Goal: Find specific page/section: Find specific page/section

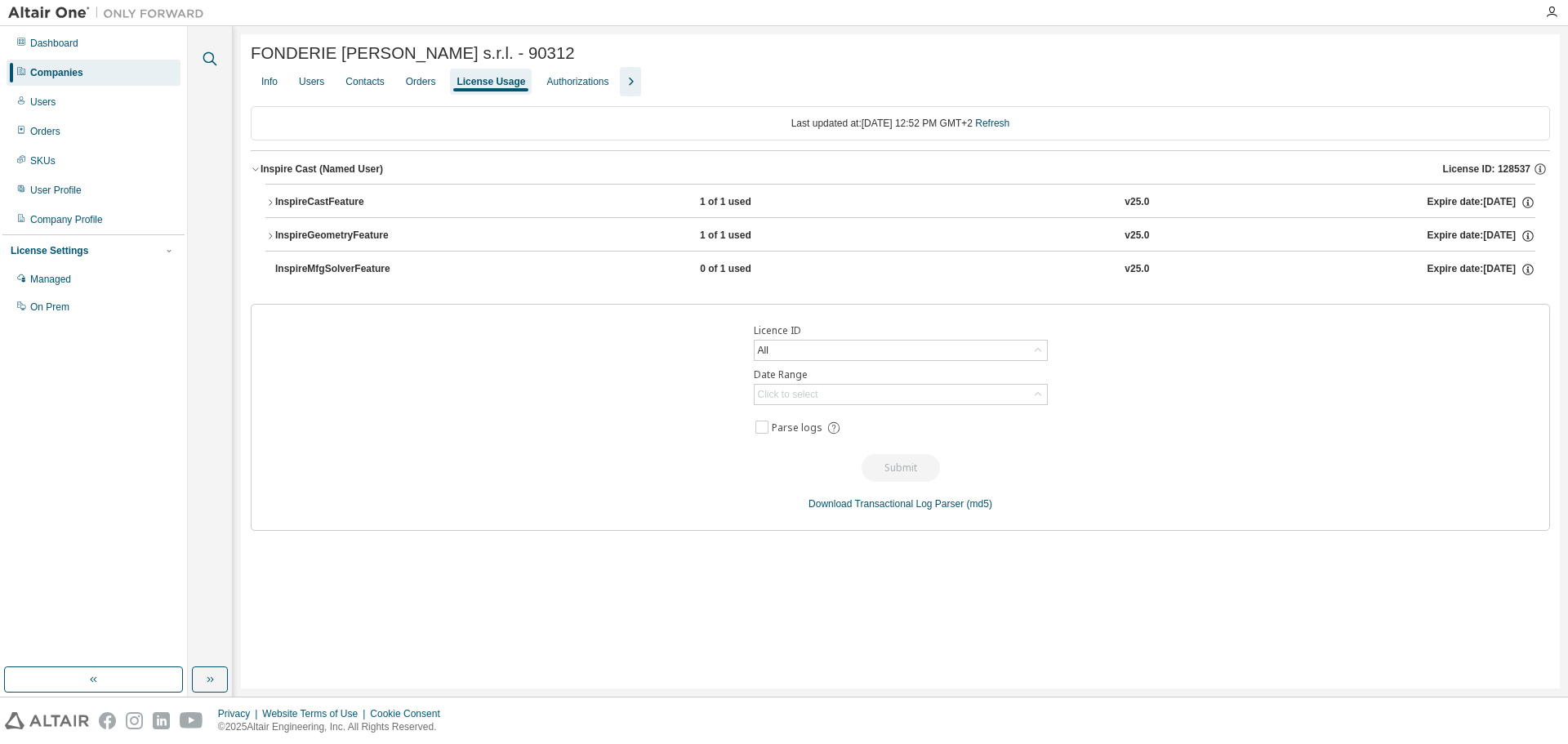
click at [199, 55] on button "button" at bounding box center [210, 58] width 22 height 22
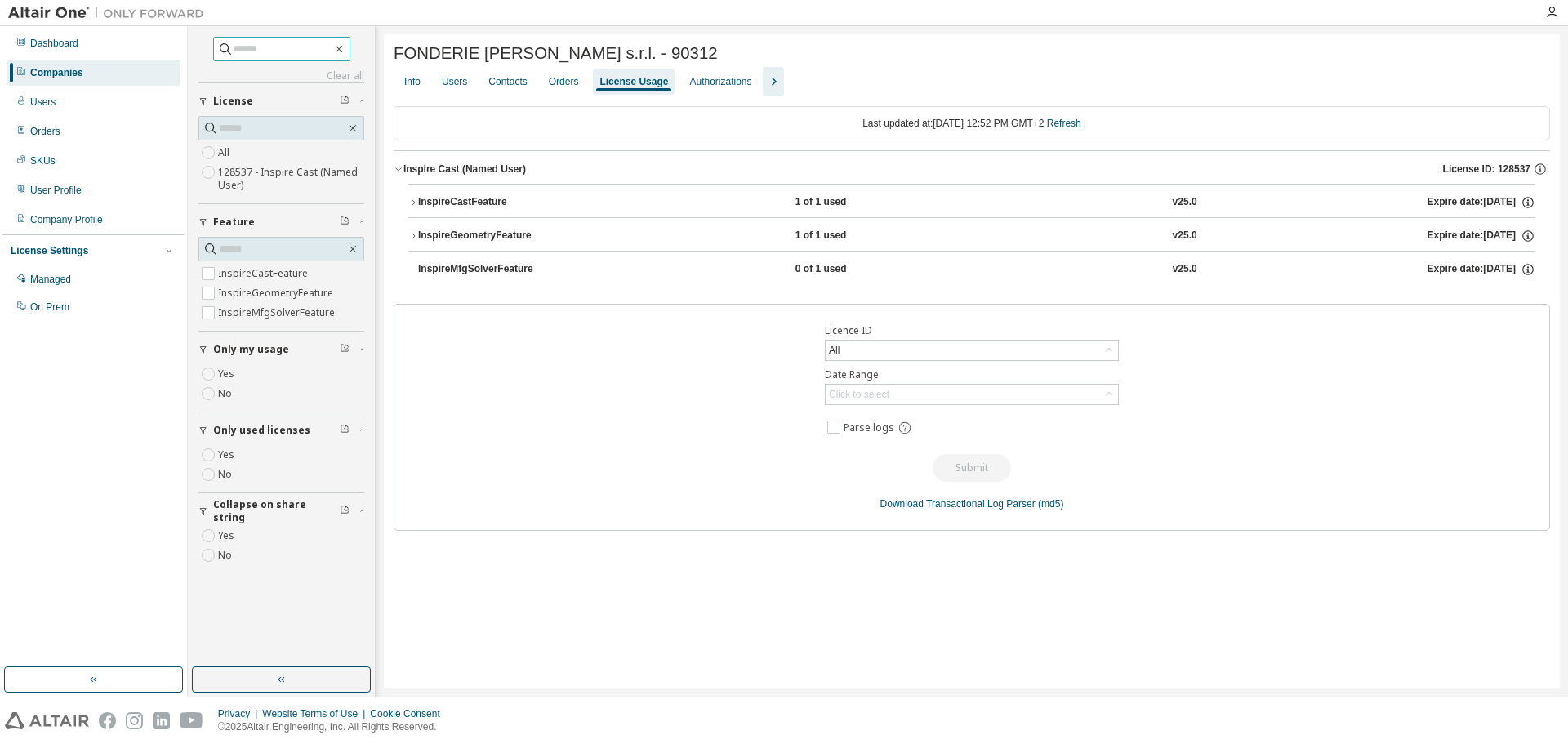
click at [264, 52] on input "text" at bounding box center [283, 49] width 98 height 16
type input "*********"
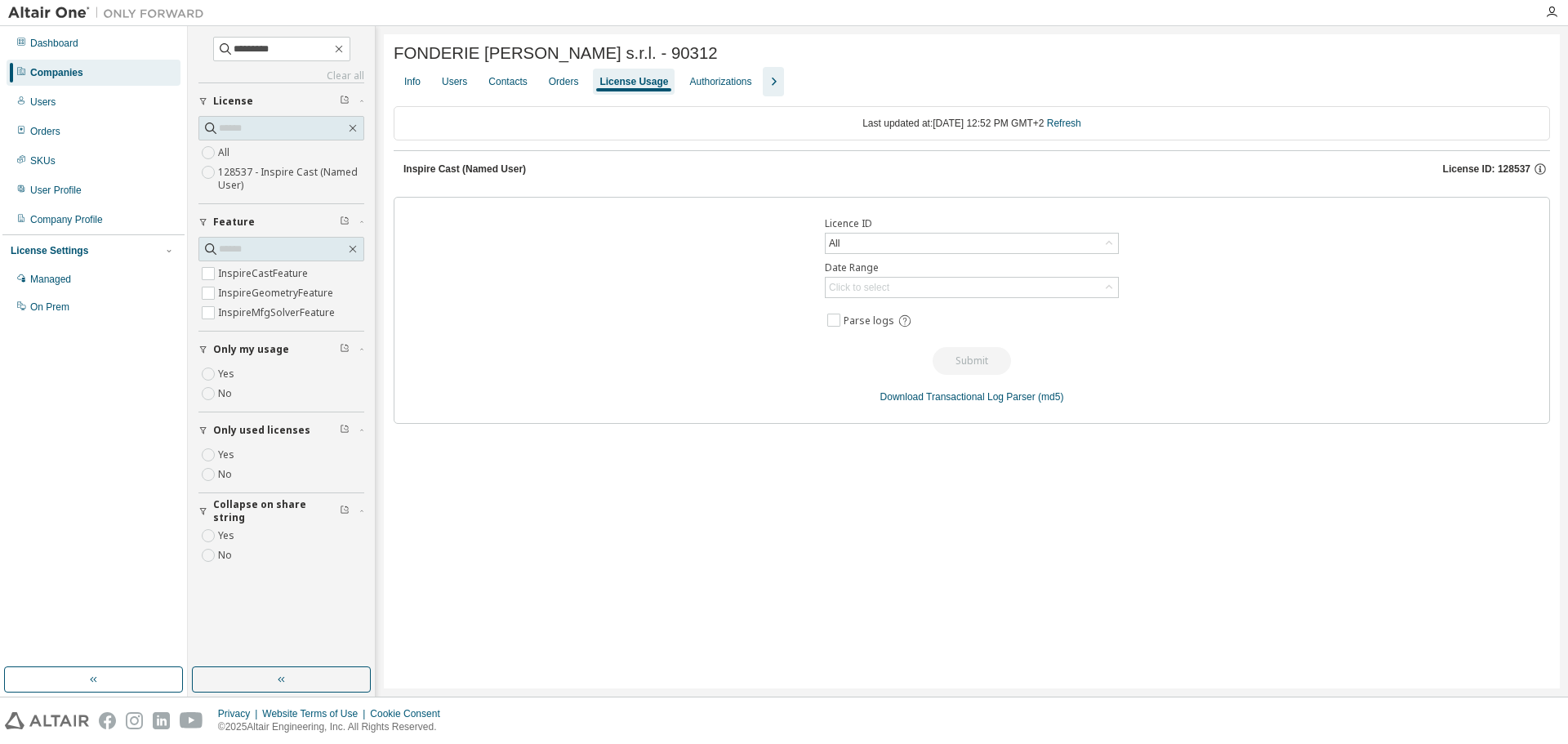
click at [78, 78] on div "Companies" at bounding box center [56, 73] width 53 height 13
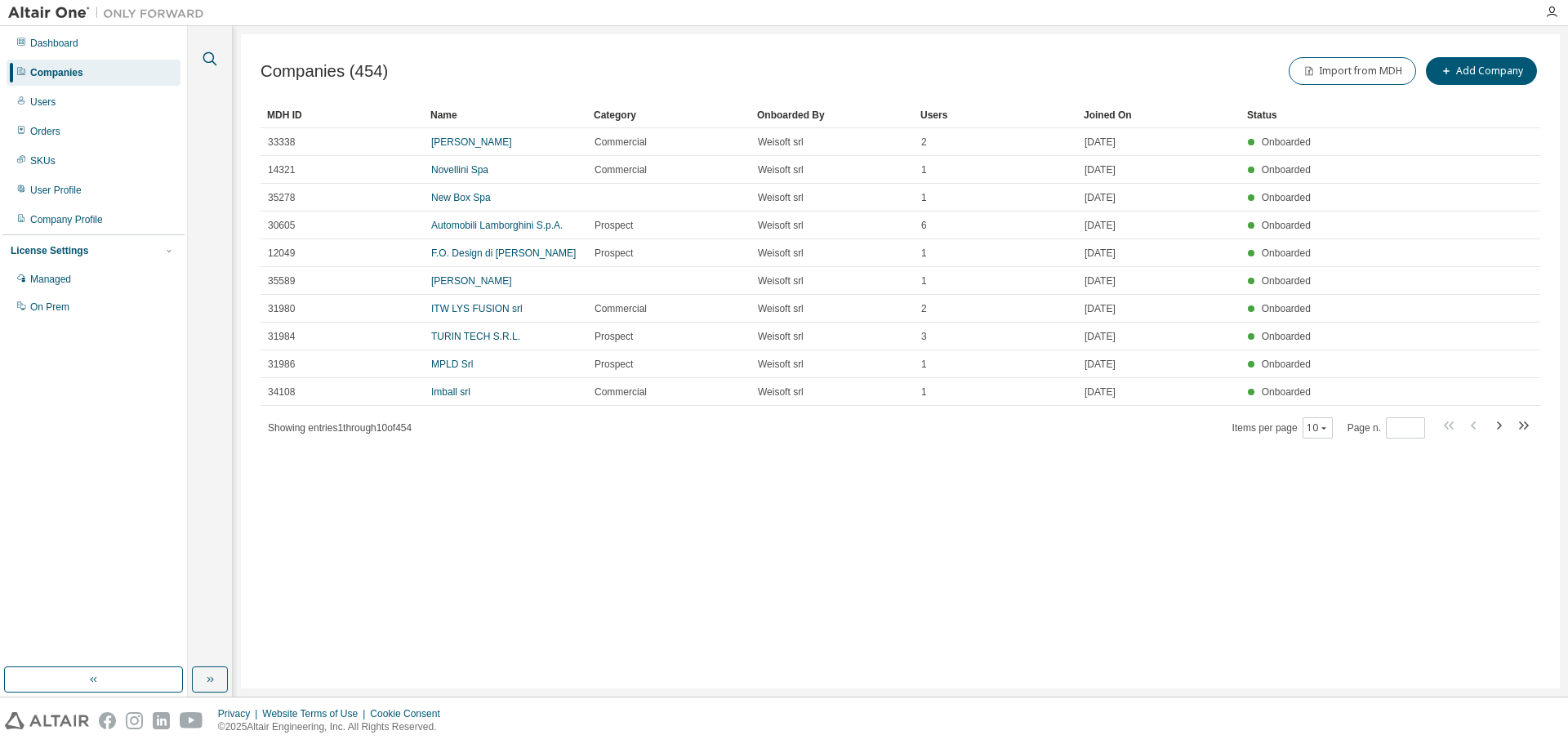
click at [211, 61] on icon "button" at bounding box center [210, 59] width 14 height 14
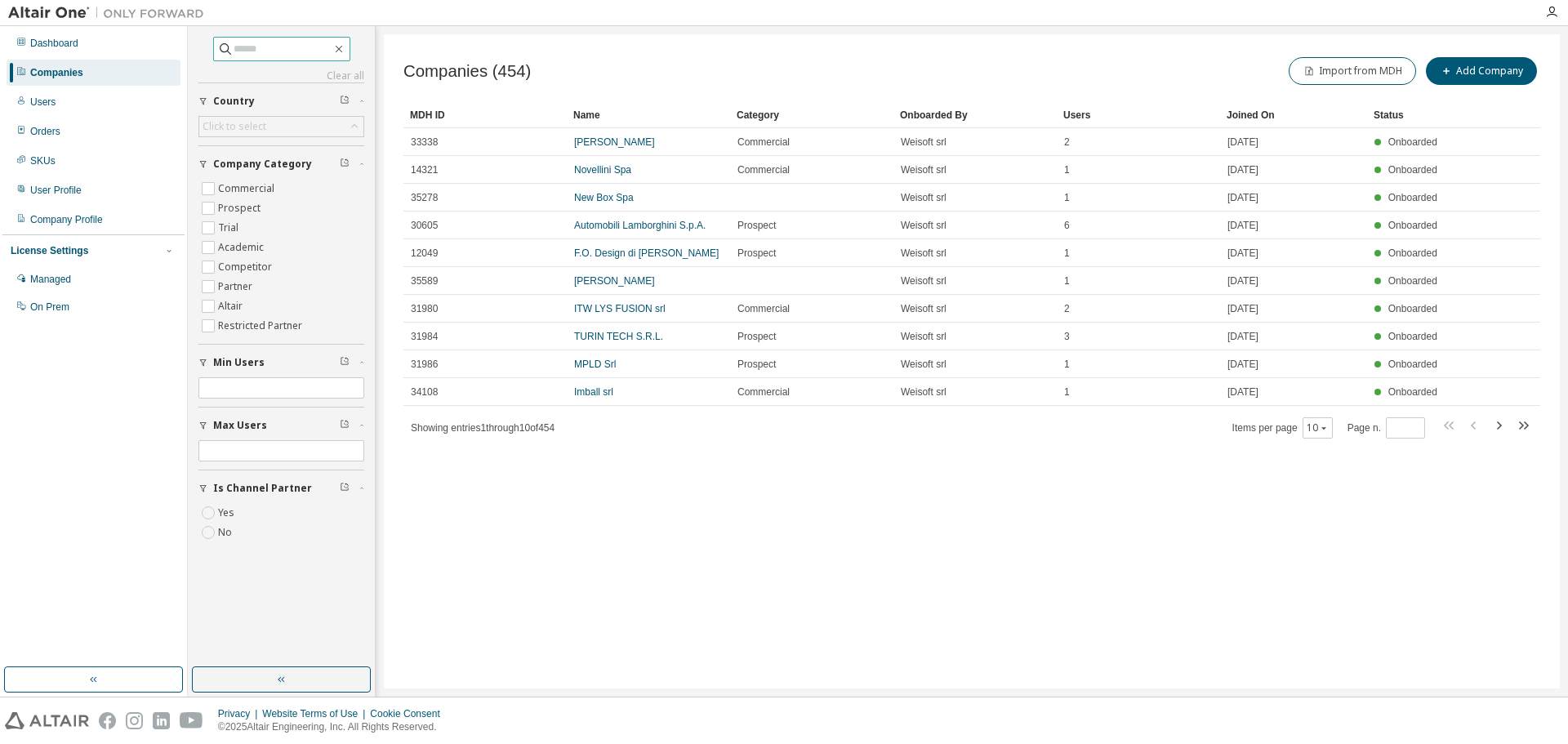
click at [298, 53] on input "text" at bounding box center [283, 49] width 98 height 16
type input "*********"
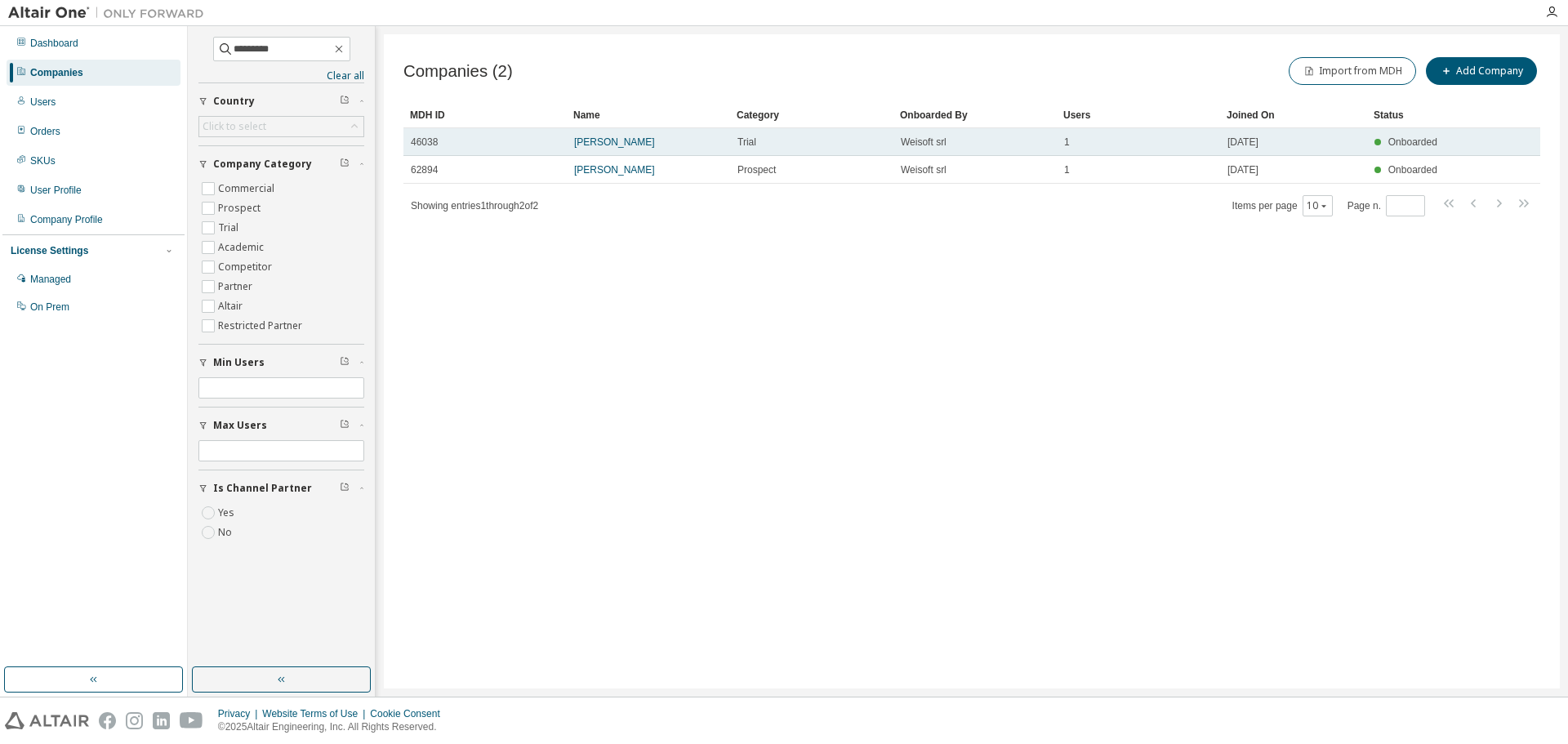
click at [604, 150] on td "[PERSON_NAME]" at bounding box center [648, 142] width 164 height 28
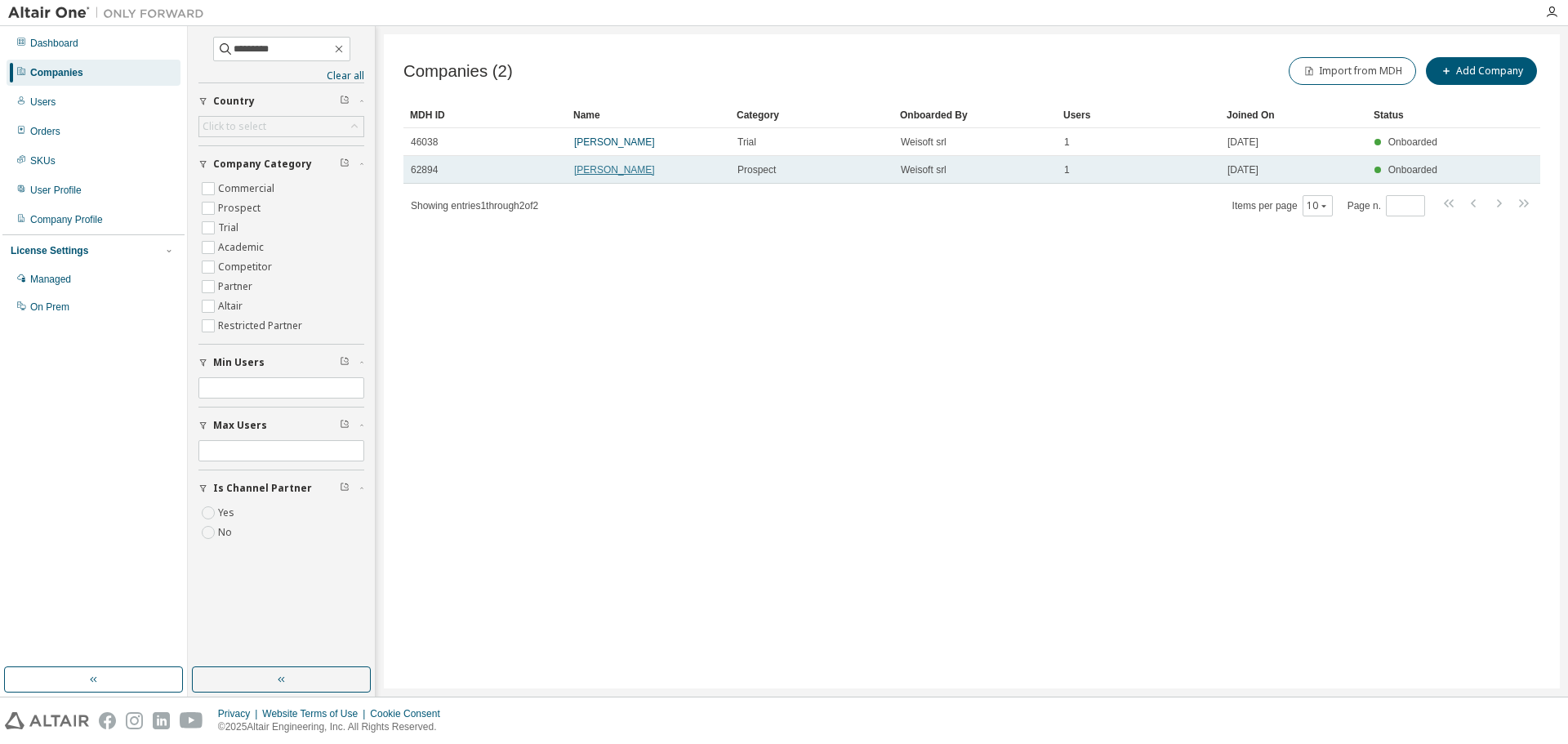
click at [614, 169] on link "[PERSON_NAME]" at bounding box center [614, 169] width 80 height 11
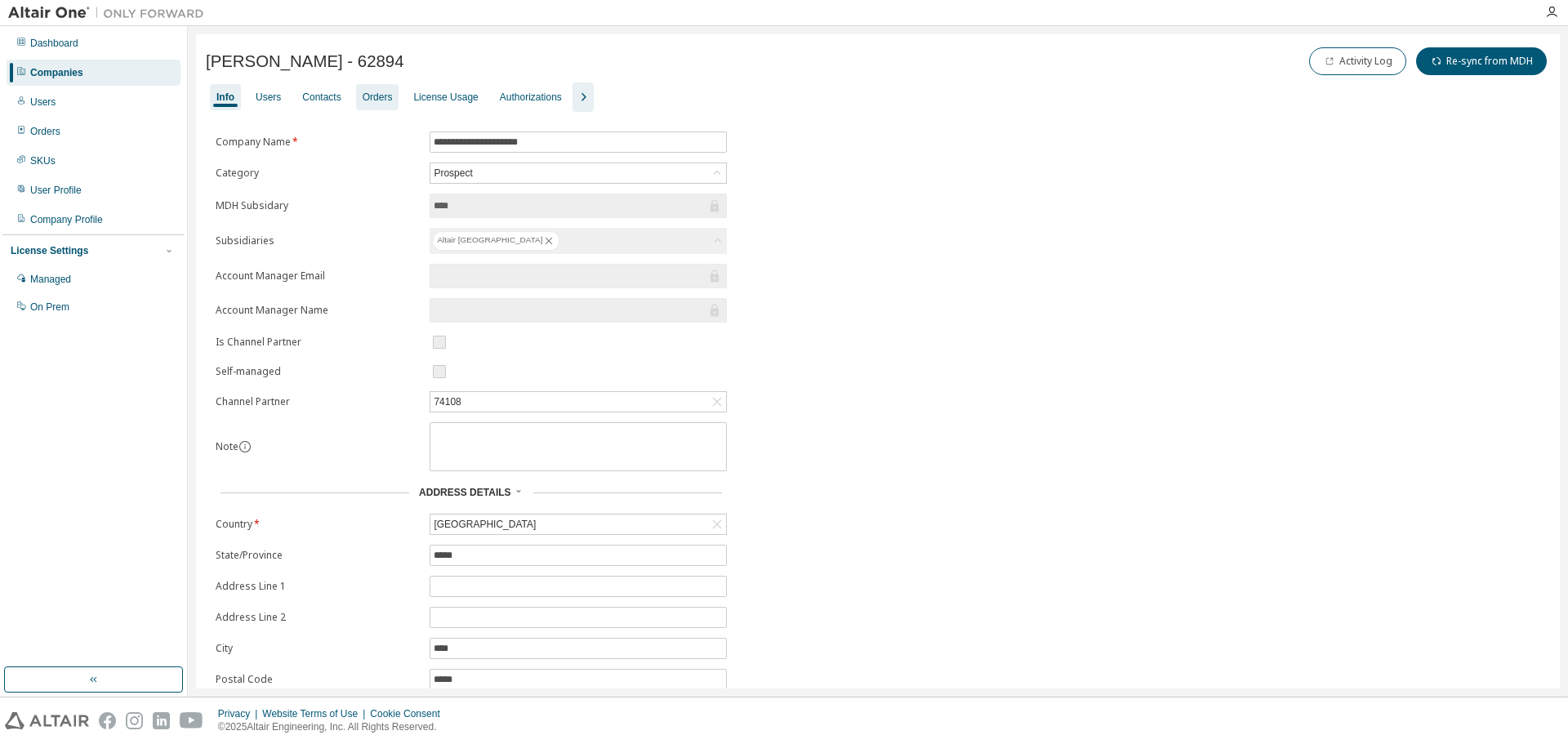
click at [384, 98] on div "Orders" at bounding box center [377, 97] width 30 height 13
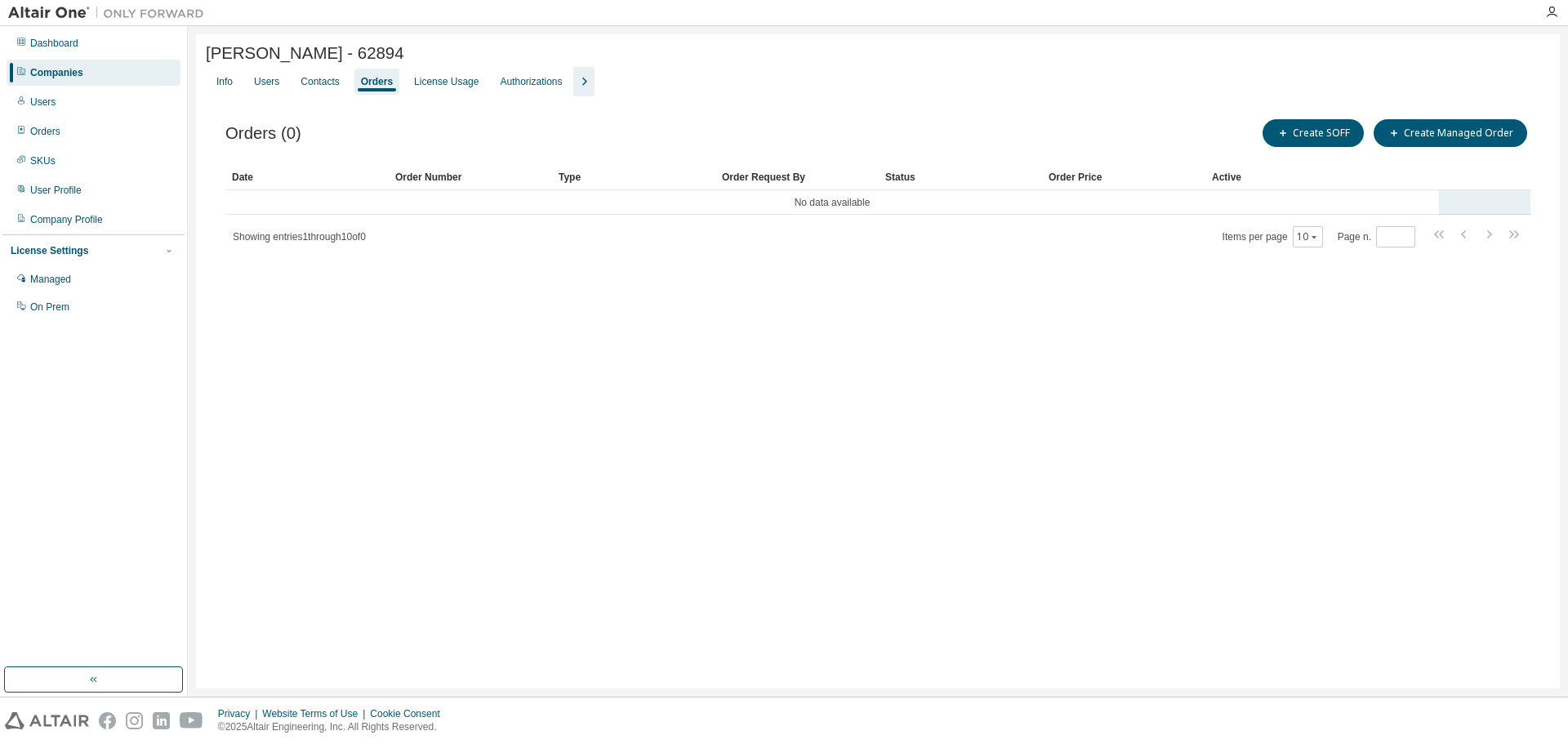
click at [608, 212] on td "No data available" at bounding box center [832, 202] width 1213 height 24
click at [107, 66] on div "Companies" at bounding box center [94, 73] width 174 height 26
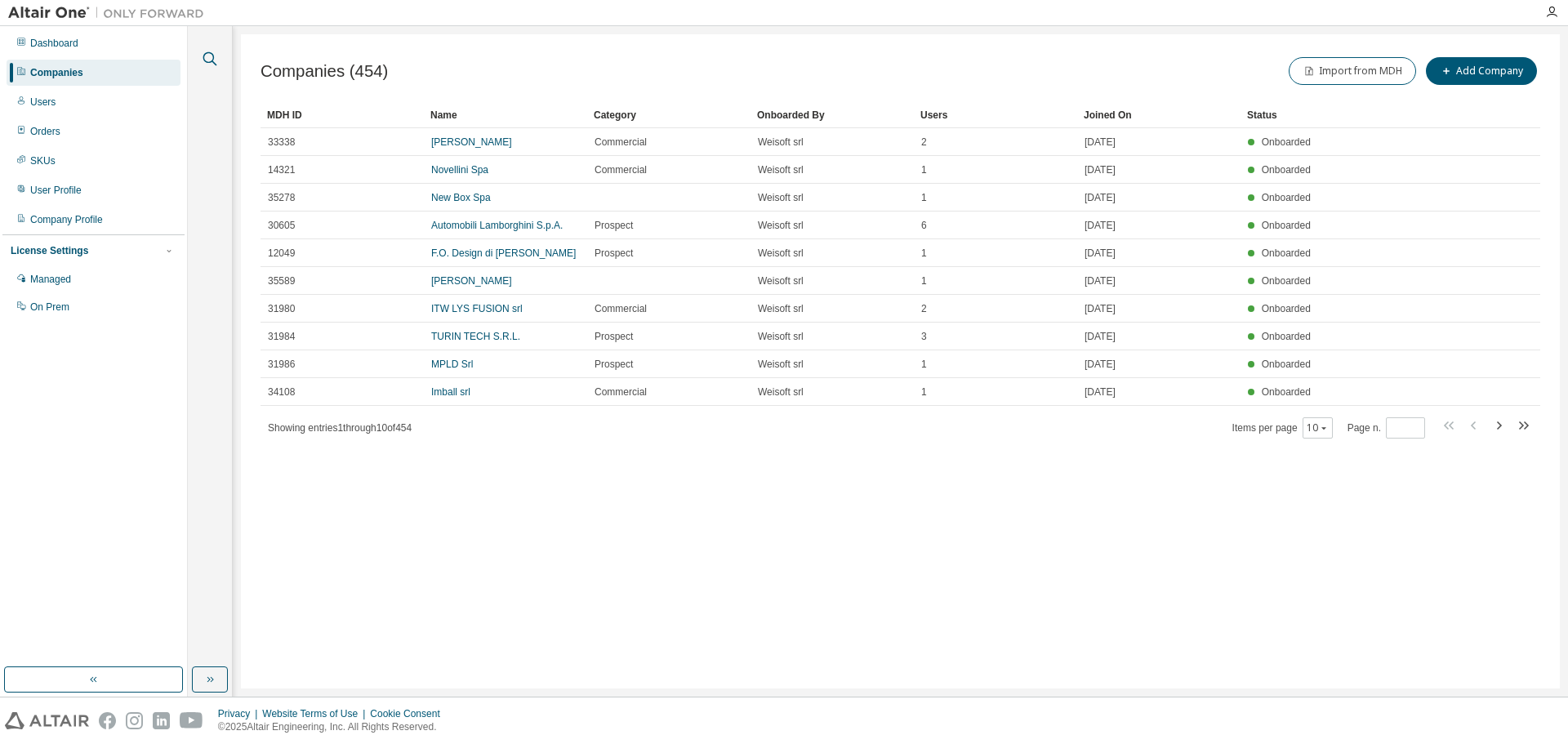
click at [211, 62] on icon "button" at bounding box center [210, 59] width 14 height 14
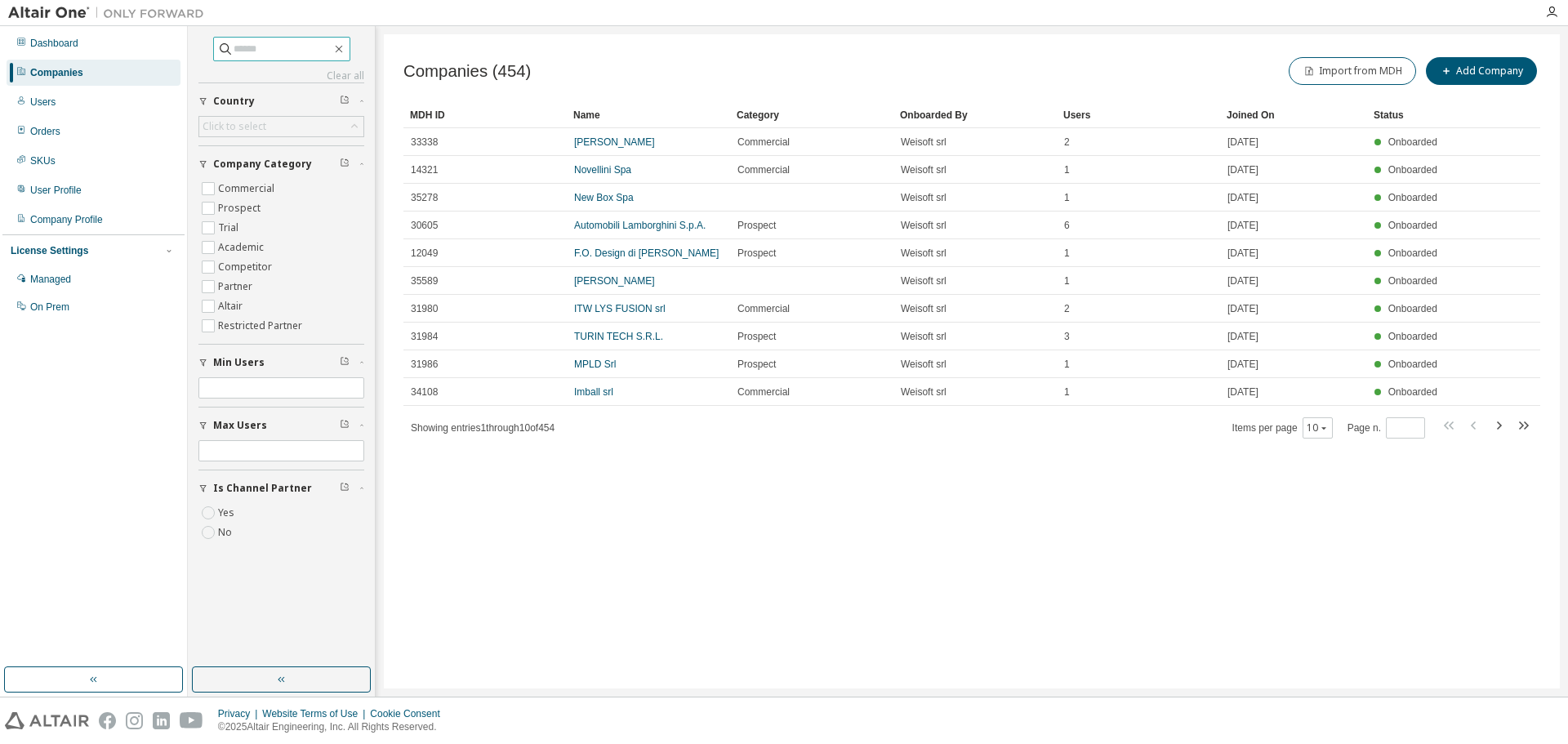
click at [277, 49] on input "text" at bounding box center [283, 49] width 98 height 16
type input "*********"
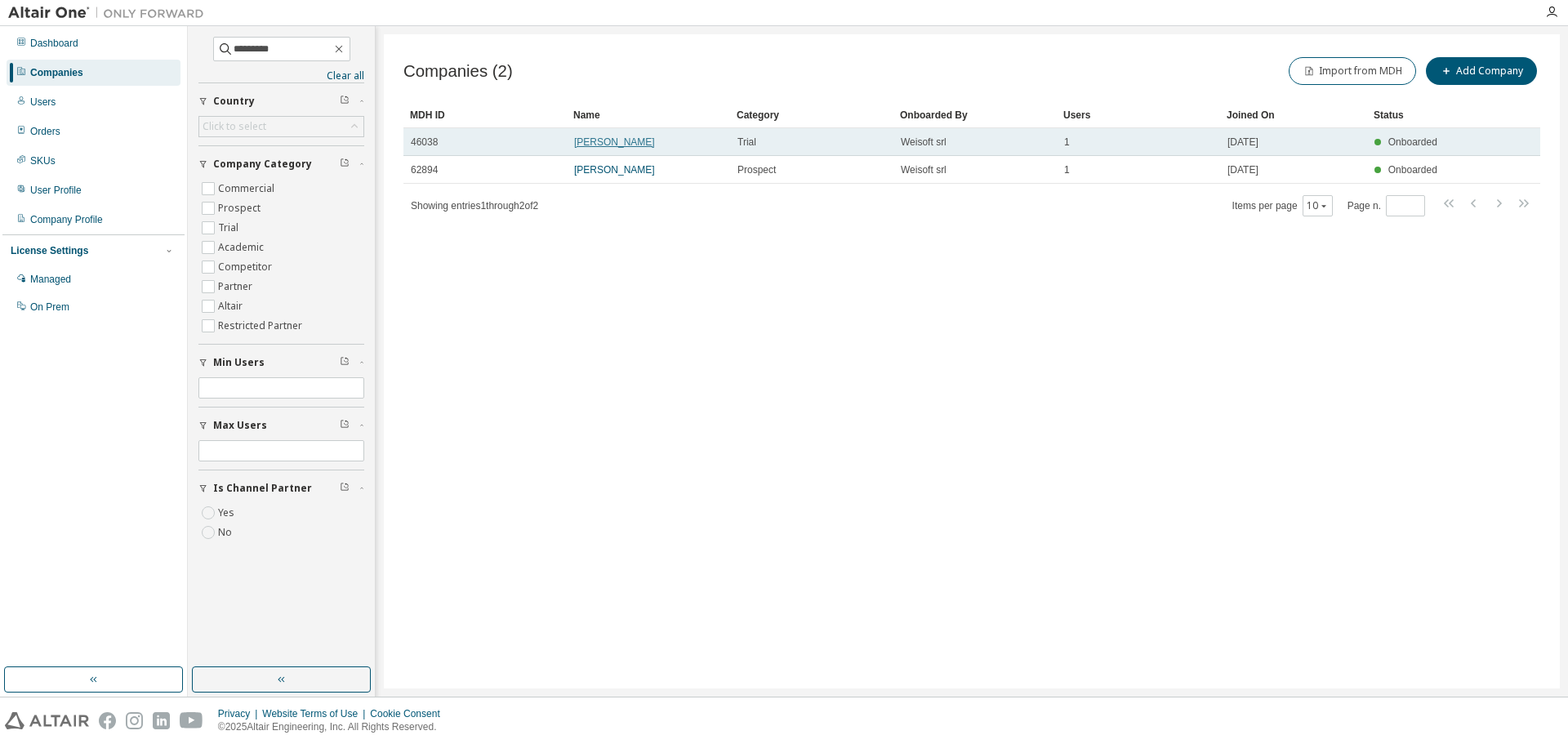
click at [655, 143] on link "[PERSON_NAME]" at bounding box center [614, 142] width 80 height 11
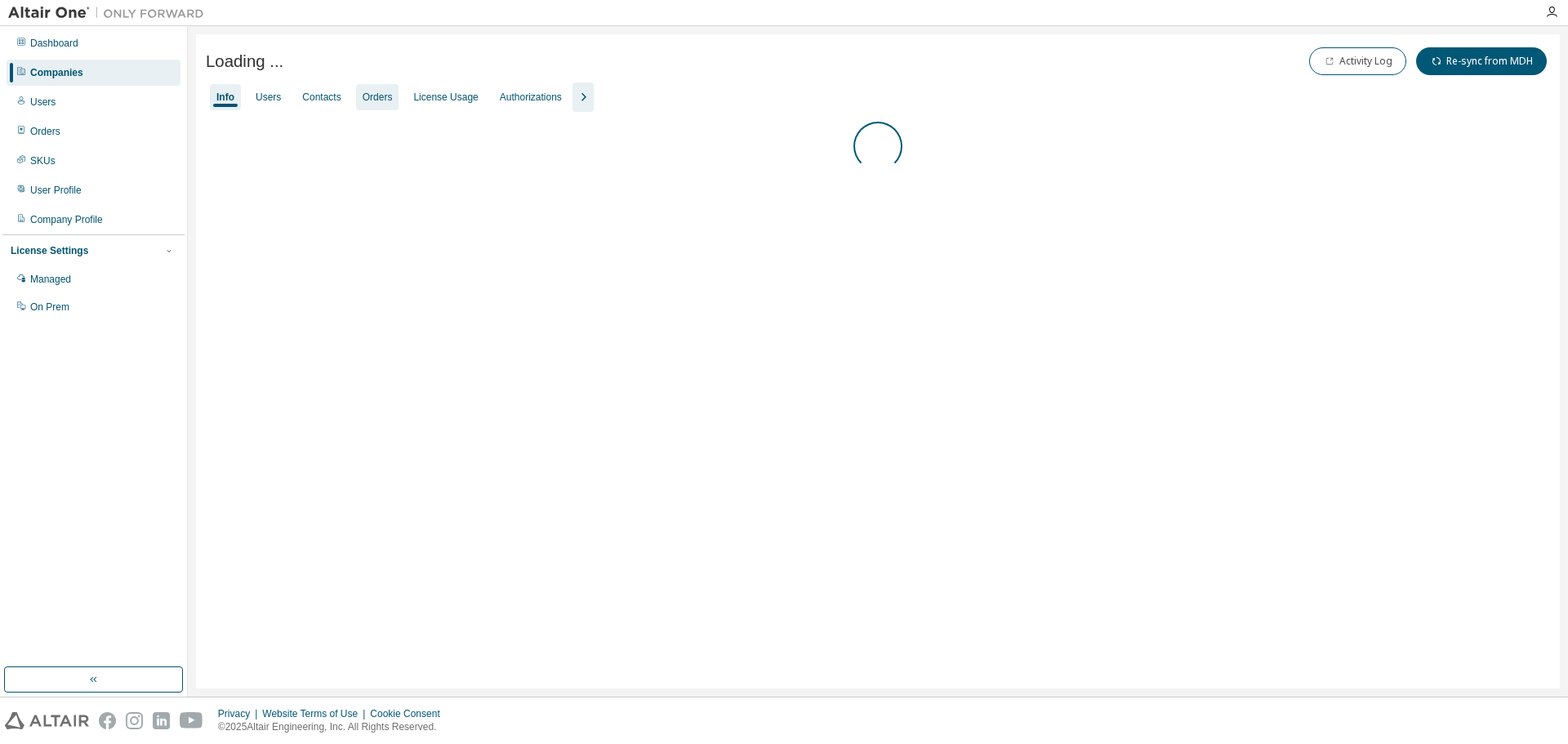
click at [380, 103] on div "Orders" at bounding box center [377, 97] width 30 height 13
